Goal: Information Seeking & Learning: Find specific fact

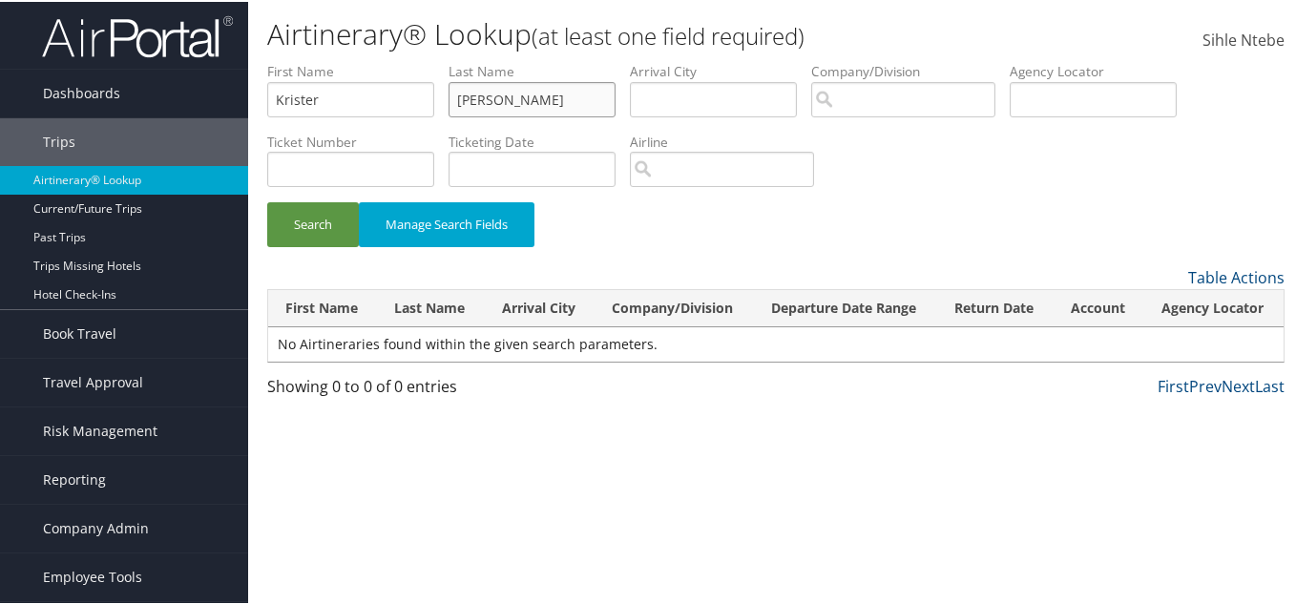
drag, startPoint x: 539, startPoint y: 105, endPoint x: 320, endPoint y: 86, distance: 220.2
click at [320, 60] on ul "First Name [PERSON_NAME] Last Name [PERSON_NAME] Departure City Arrival City Co…" at bounding box center [775, 60] width 1017 height 0
type input "z"
type input "dinarzi"
drag, startPoint x: 341, startPoint y: 100, endPoint x: 189, endPoint y: 92, distance: 151.9
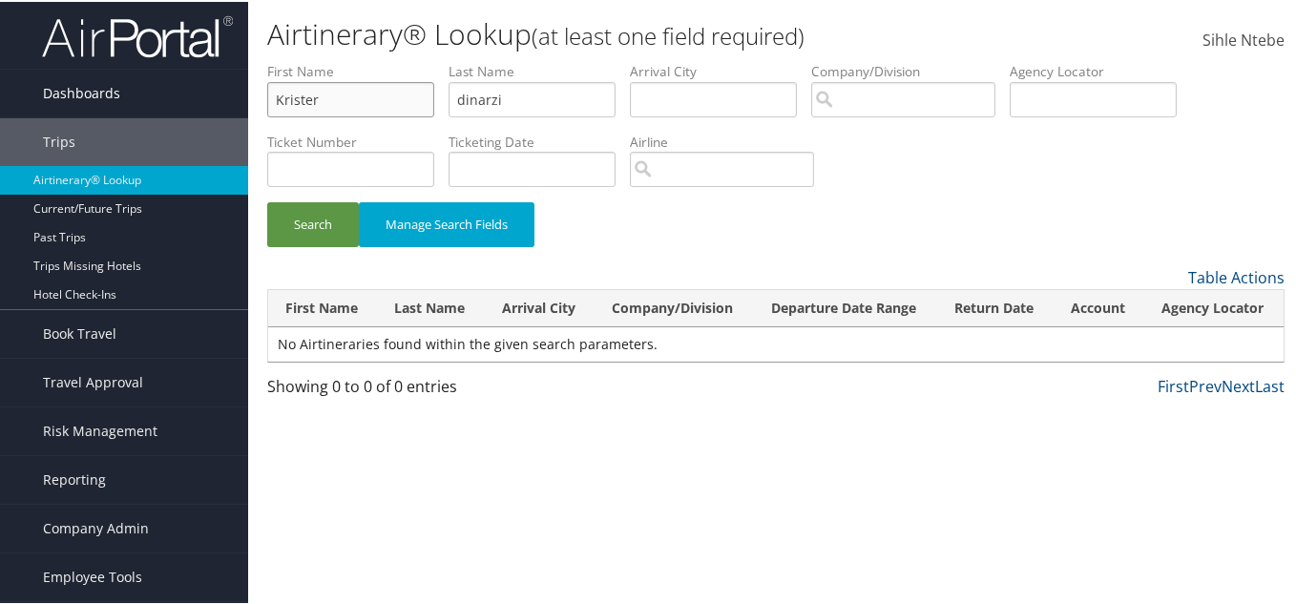
click at [198, 92] on div "Dashboards AirPortal 360™ (Manager) AirPortal 360™ (Agent) My Travel Dashboard …" at bounding box center [651, 302] width 1303 height 604
type input "[PERSON_NAME]"
click at [322, 218] on button "Search" at bounding box center [313, 222] width 92 height 45
drag, startPoint x: 378, startPoint y: 98, endPoint x: 243, endPoint y: 96, distance: 134.5
click at [243, 96] on div "Dashboards AirPortal 360™ (Manager) AirPortal 360™ (Agent) My Travel Dashboard …" at bounding box center [651, 302] width 1303 height 604
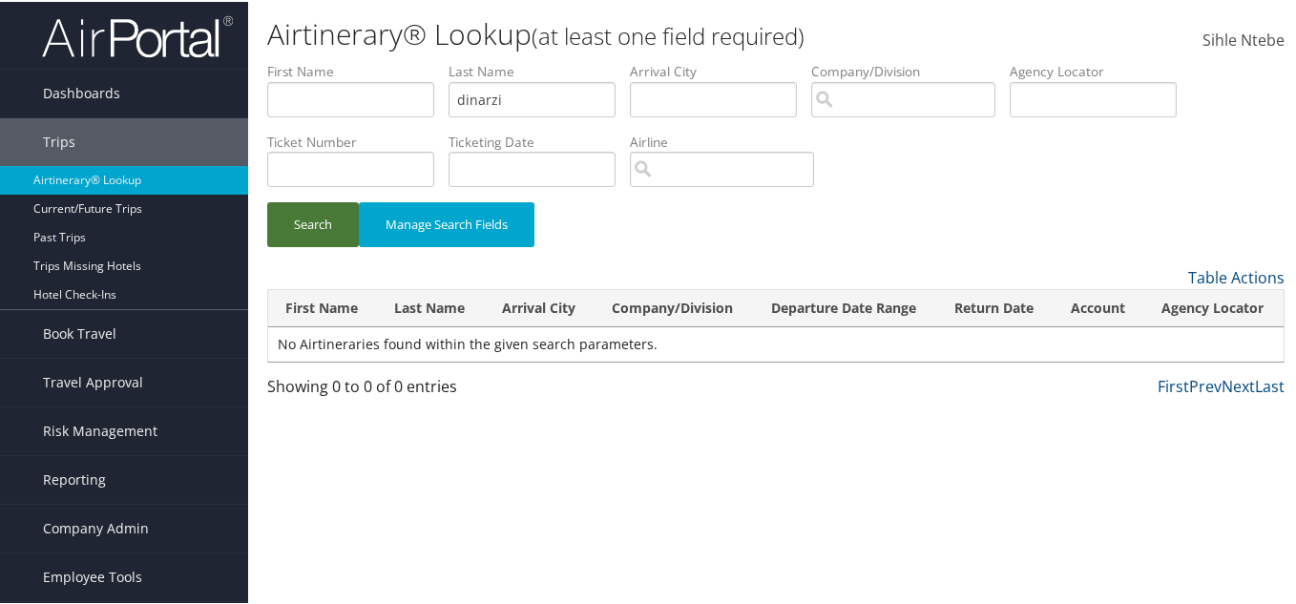
click at [324, 226] on button "Search" at bounding box center [313, 222] width 92 height 45
click at [524, 96] on input "dinarzi" at bounding box center [531, 97] width 167 height 35
click at [504, 98] on input "dinarzi" at bounding box center [531, 97] width 167 height 35
type input "[PERSON_NAME]"
click at [309, 215] on button "Search" at bounding box center [313, 222] width 92 height 45
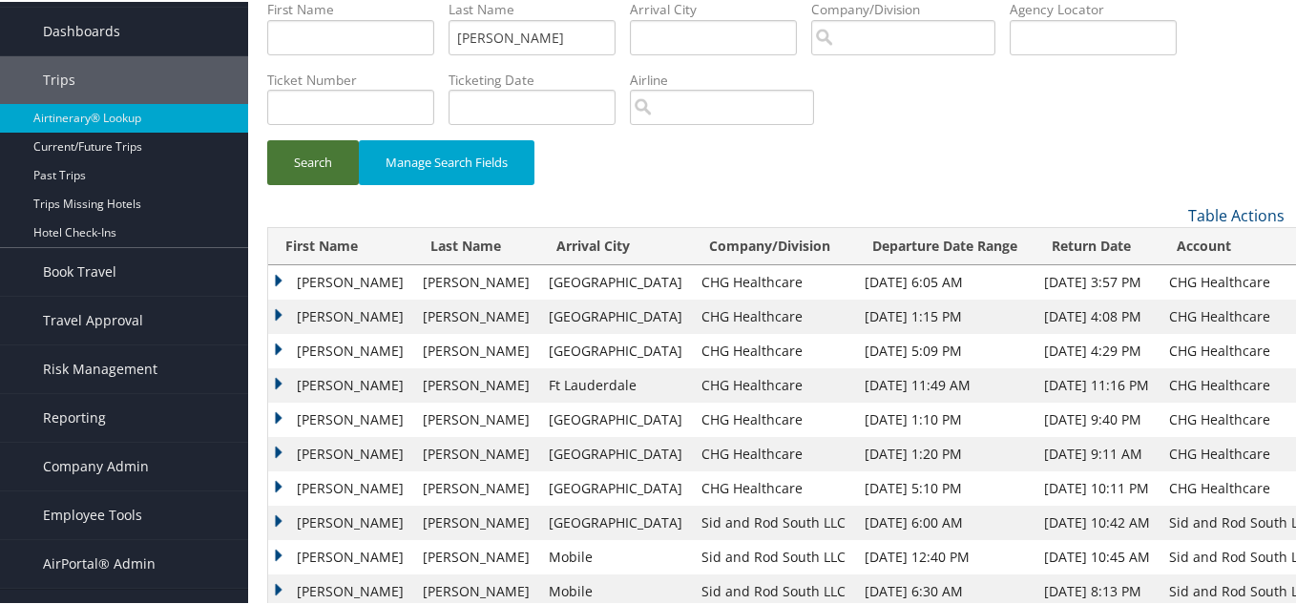
scroll to position [95, 0]
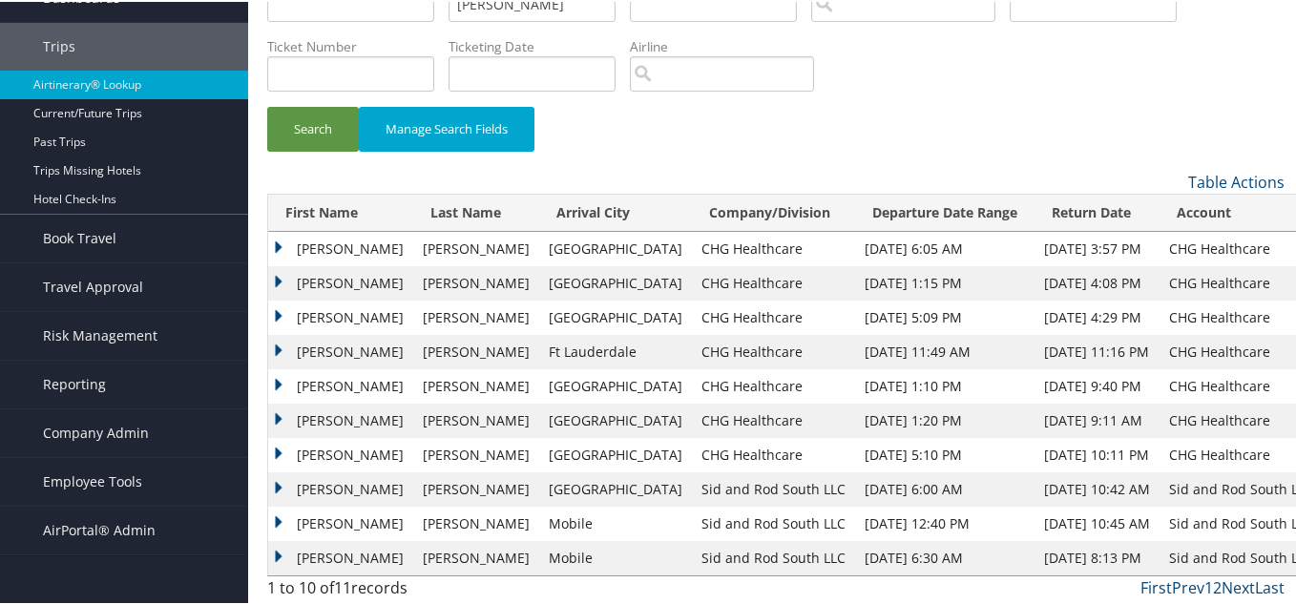
click at [275, 239] on td "[PERSON_NAME]" at bounding box center [340, 247] width 145 height 34
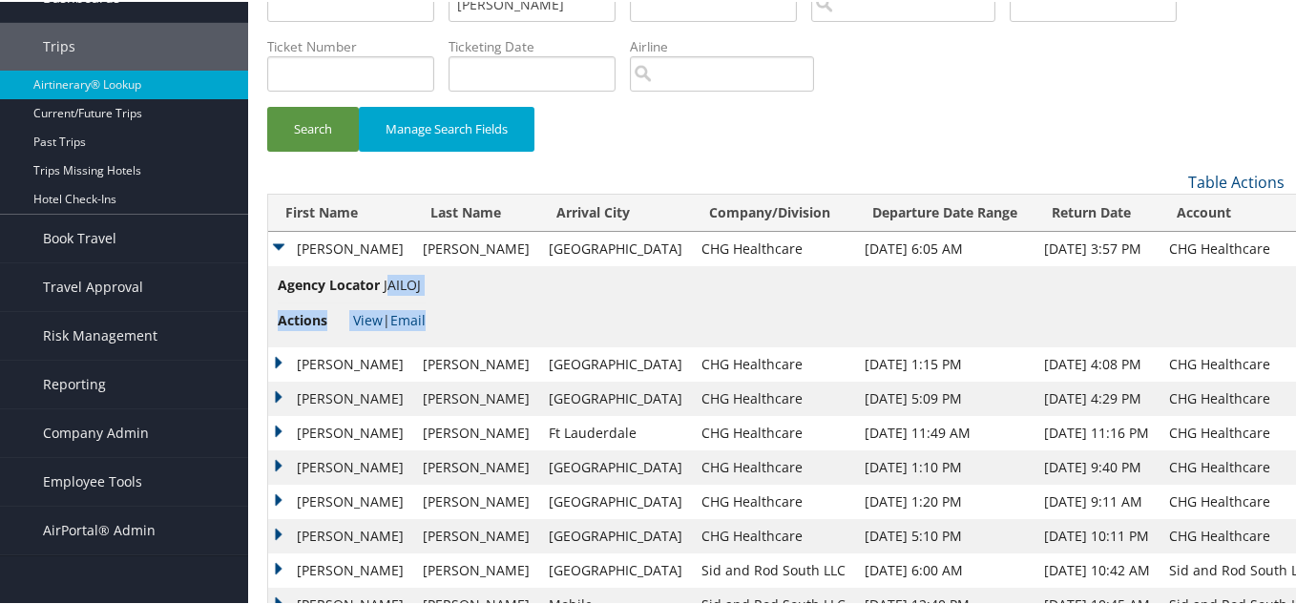
drag, startPoint x: 427, startPoint y: 281, endPoint x: 393, endPoint y: 287, distance: 34.8
click at [393, 287] on td "Agency Locator JAILOJ Actions View | Email" at bounding box center [795, 304] width 1054 height 81
click at [394, 291] on li "Agency Locator JAILOJ" at bounding box center [352, 287] width 148 height 29
drag, startPoint x: 384, startPoint y: 284, endPoint x: 425, endPoint y: 284, distance: 41.0
click at [421, 284] on span "JAILOJ" at bounding box center [402, 283] width 37 height 18
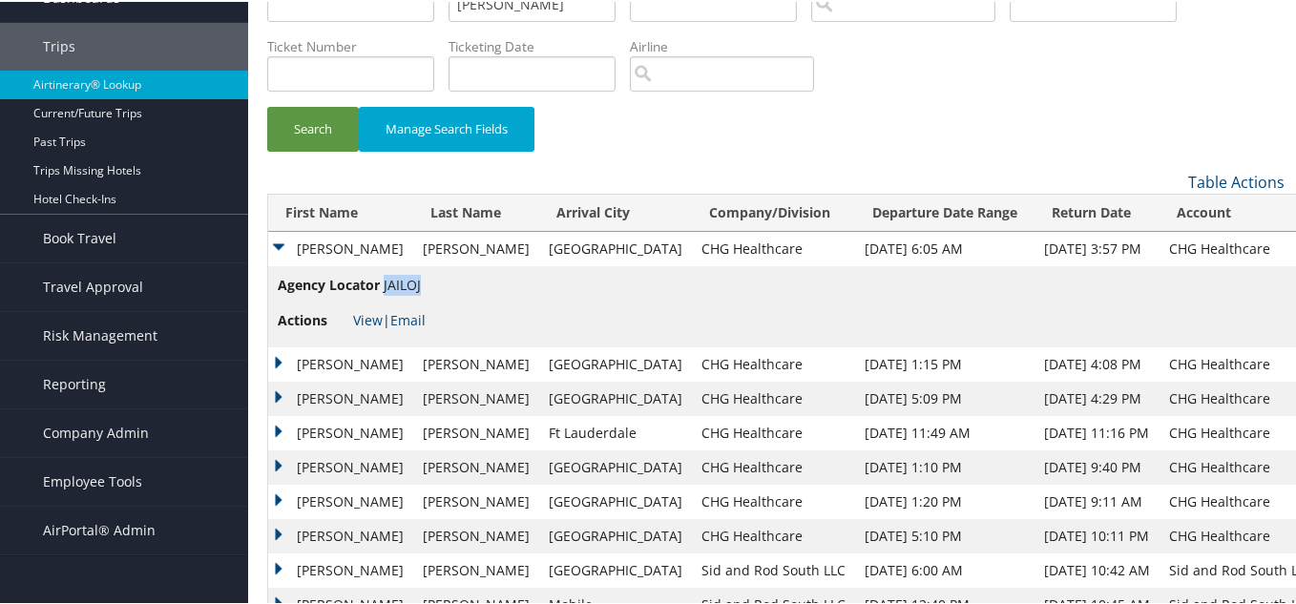
copy span "JAILOJ"
click at [364, 315] on link "View" at bounding box center [368, 318] width 30 height 18
copy span "JAILOJ"
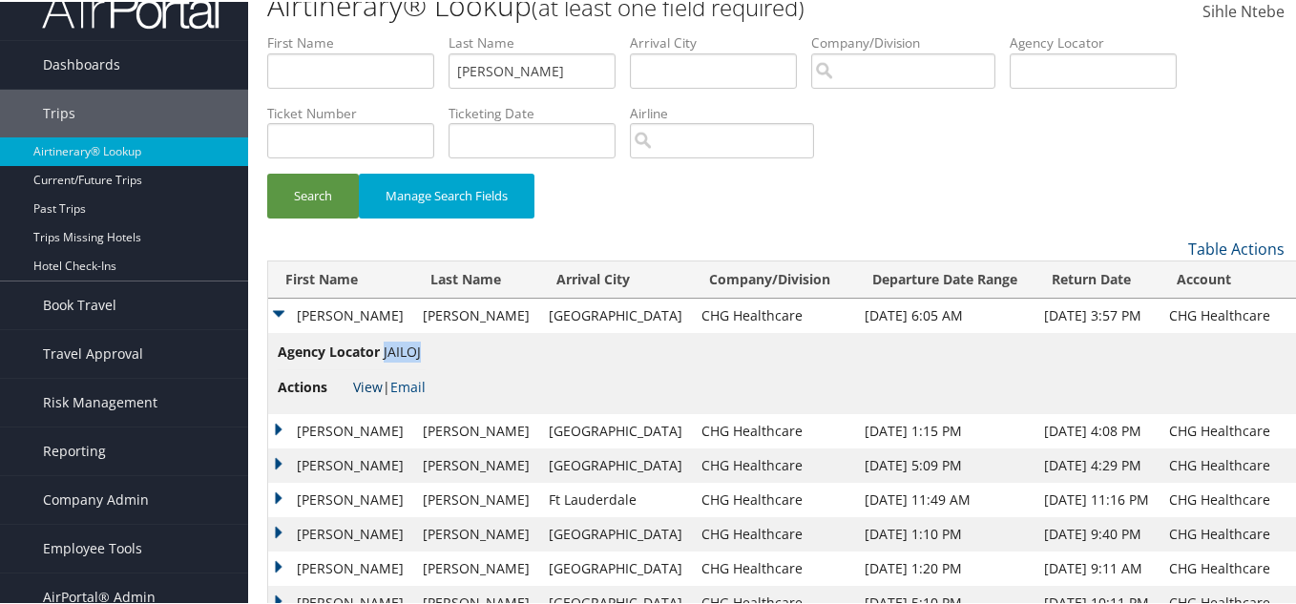
scroll to position [0, 0]
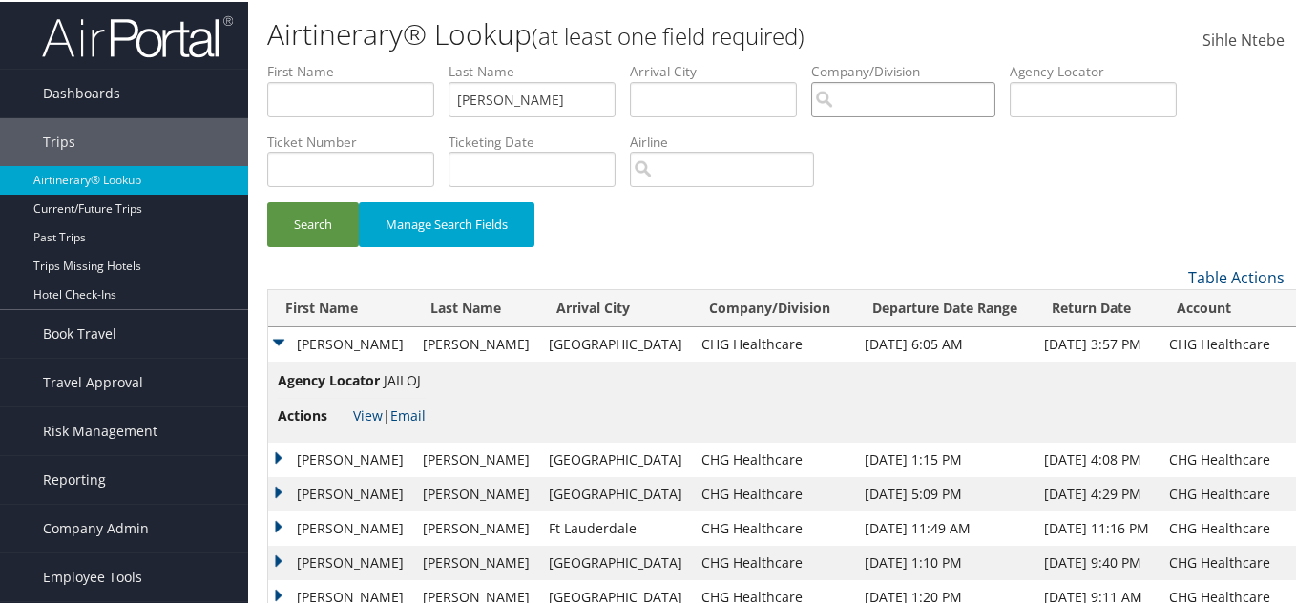
click at [892, 97] on input "search" at bounding box center [903, 97] width 184 height 35
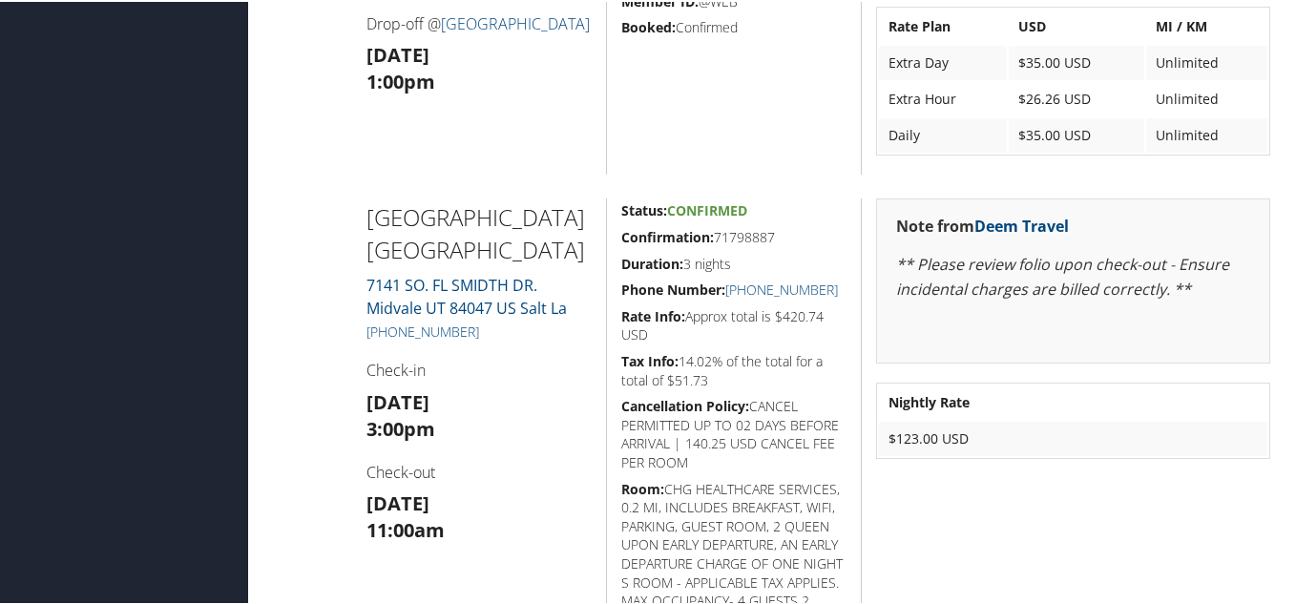
scroll to position [1068, 0]
drag, startPoint x: 478, startPoint y: 327, endPoint x: 375, endPoint y: 334, distance: 103.2
click at [375, 334] on h5 "[PHONE_NUMBER]" at bounding box center [479, 328] width 226 height 19
copy link "[PHONE_NUMBER]"
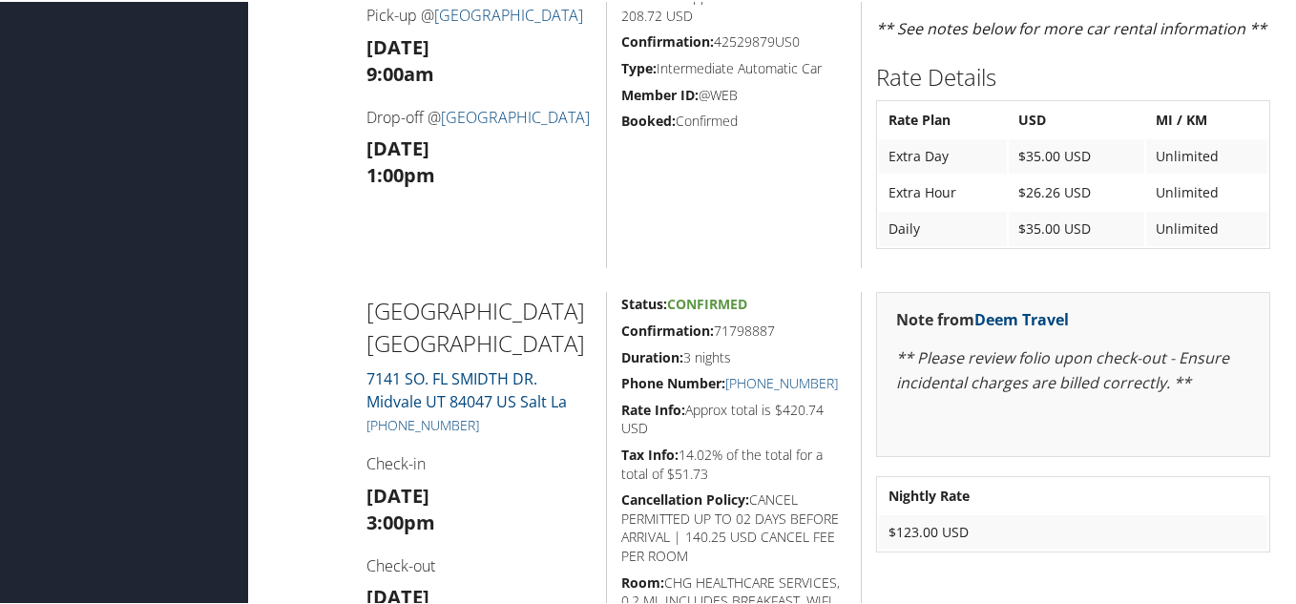
copy link "1 (801) 568-9000"
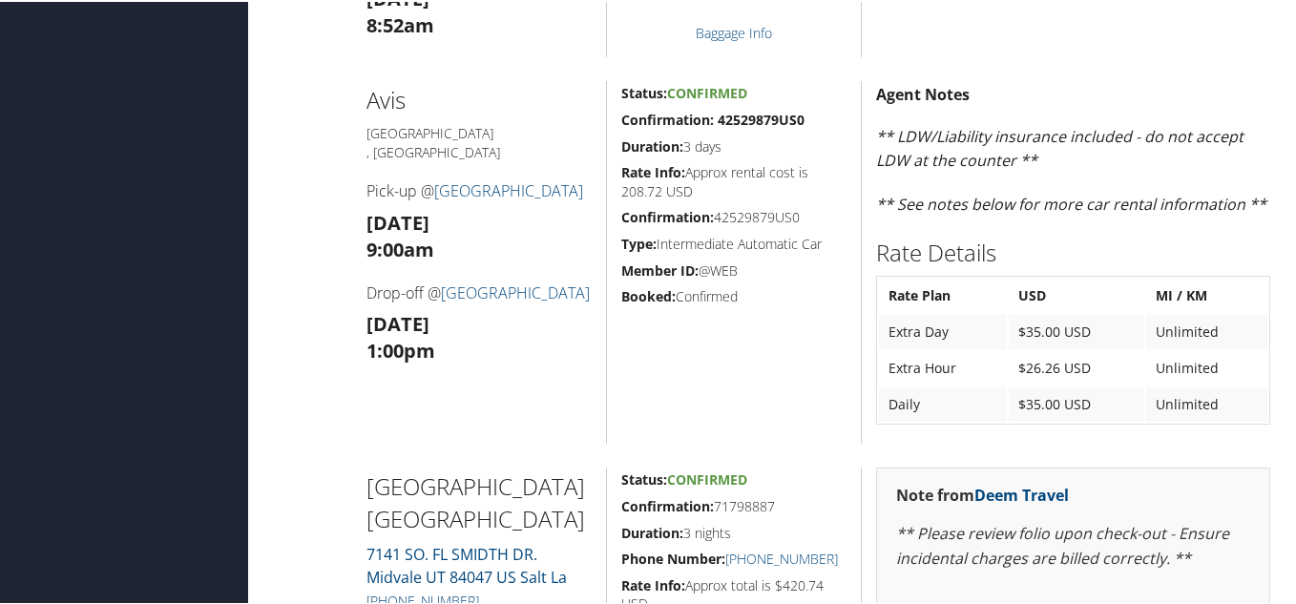
scroll to position [781, 0]
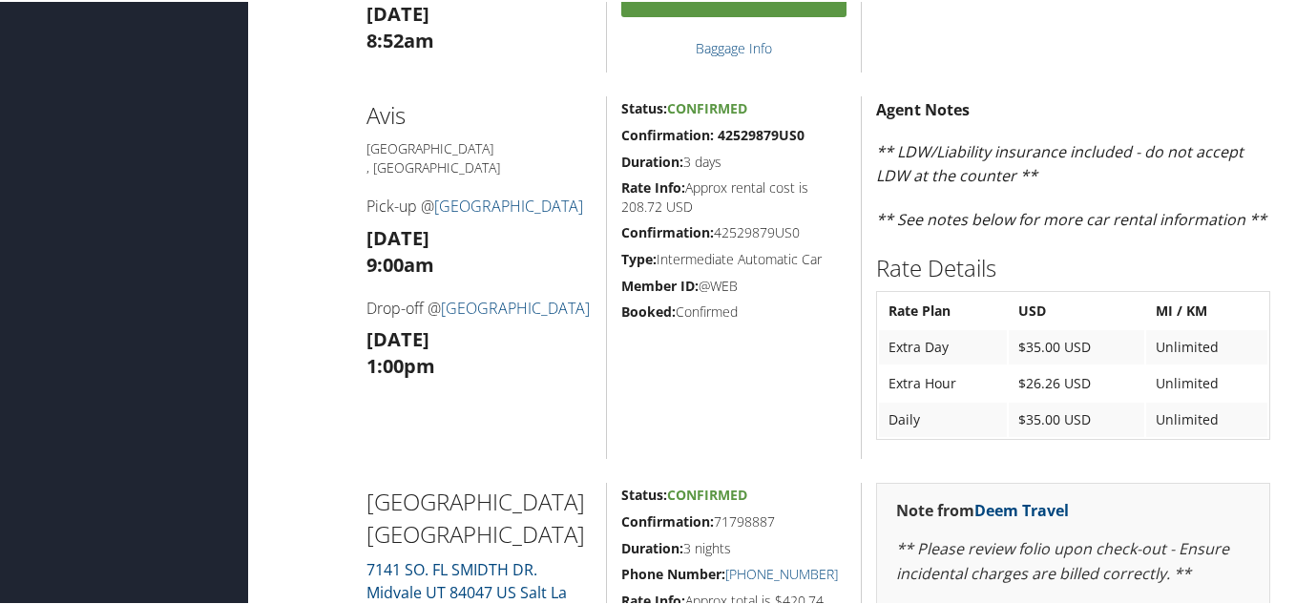
click at [559, 378] on h3 "Thu 11 Sep 1:00pm" at bounding box center [479, 350] width 226 height 53
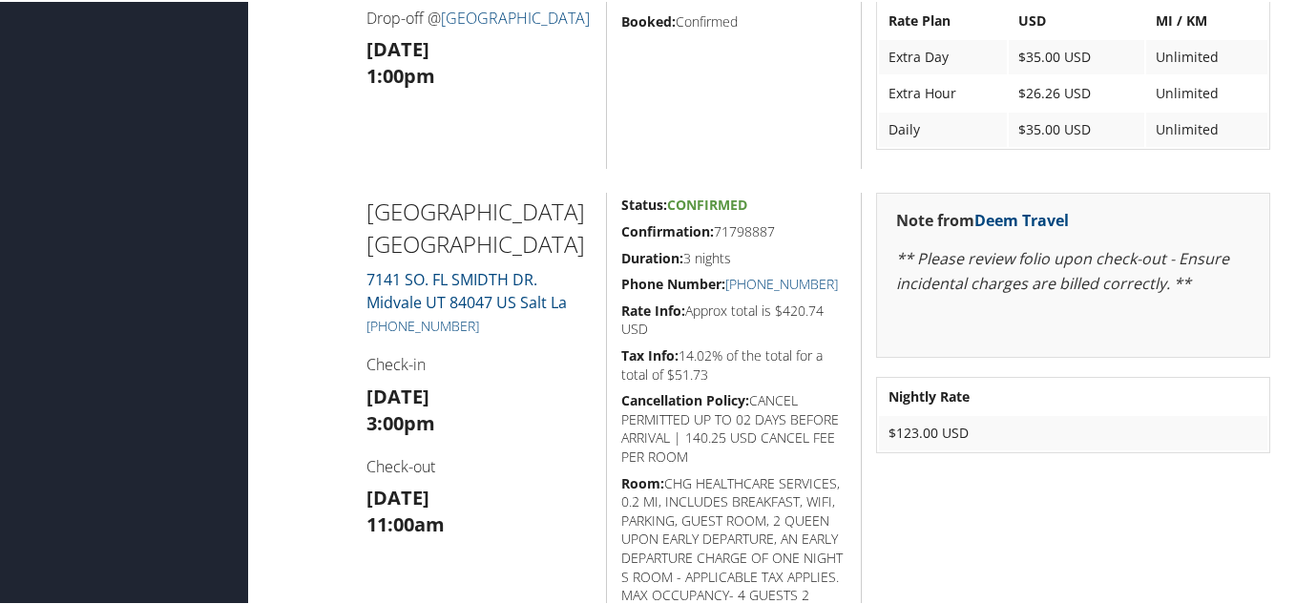
scroll to position [1068, 0]
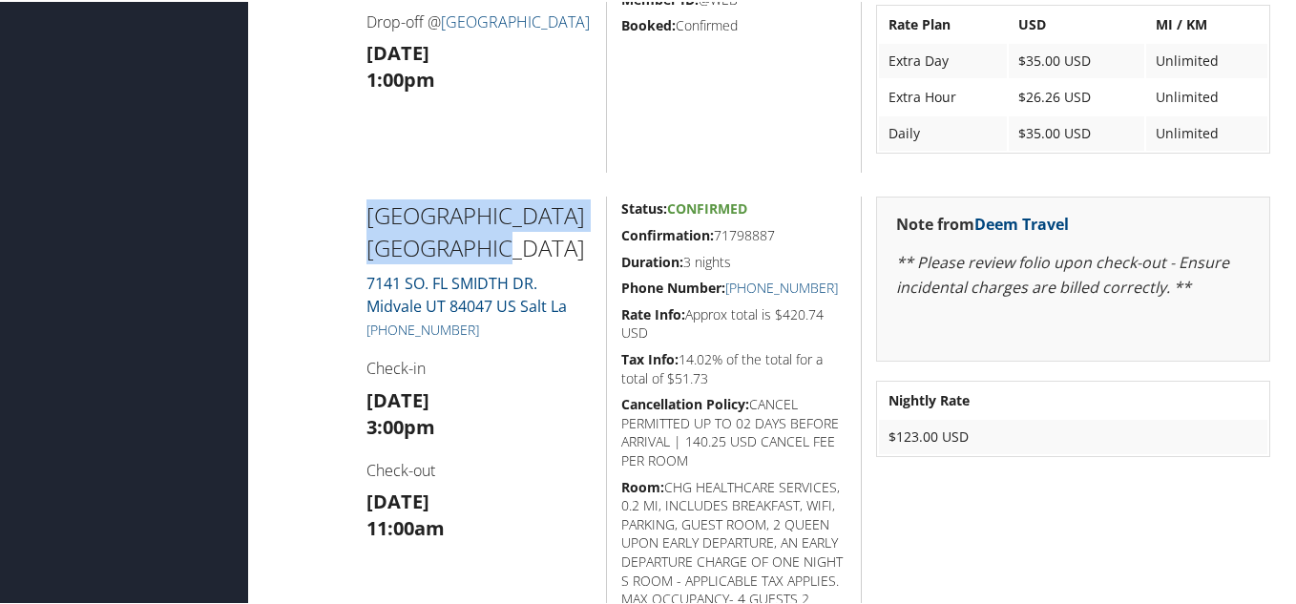
drag, startPoint x: 454, startPoint y: 247, endPoint x: 354, endPoint y: 226, distance: 102.3
click at [354, 226] on div "Fairfield Inn N Stes Marriott 7141 SO. FL SMIDTH DR. Midvale UT 84047 US Salt L…" at bounding box center [479, 468] width 255 height 547
copy h2 "Fairfield Inn N Stes Marriott"
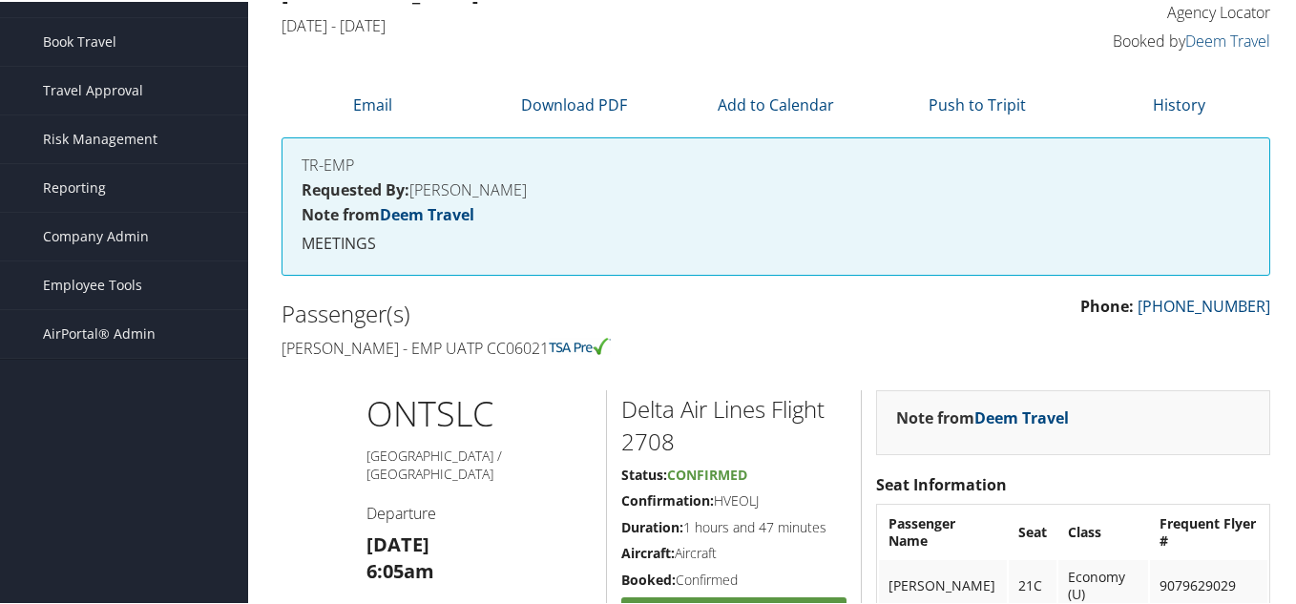
scroll to position [0, 0]
